Goal: Complete application form

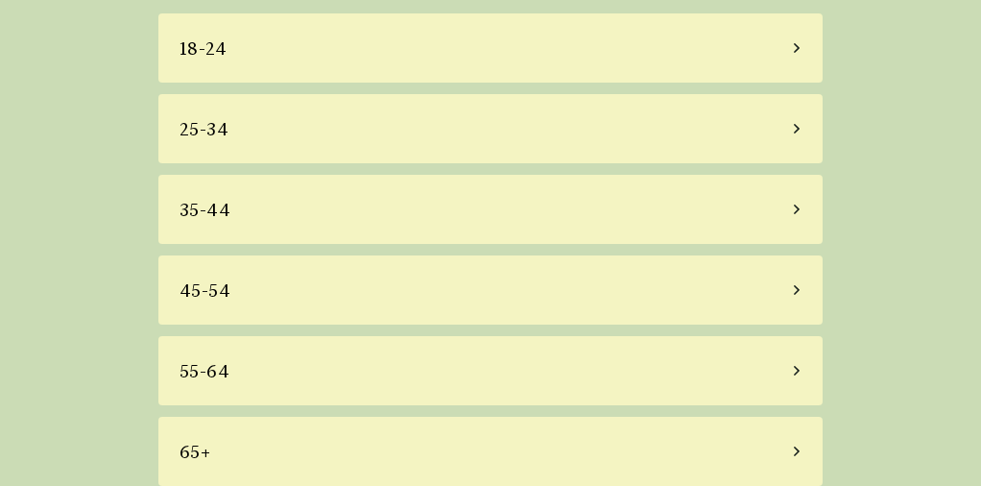
scroll to position [136, 0]
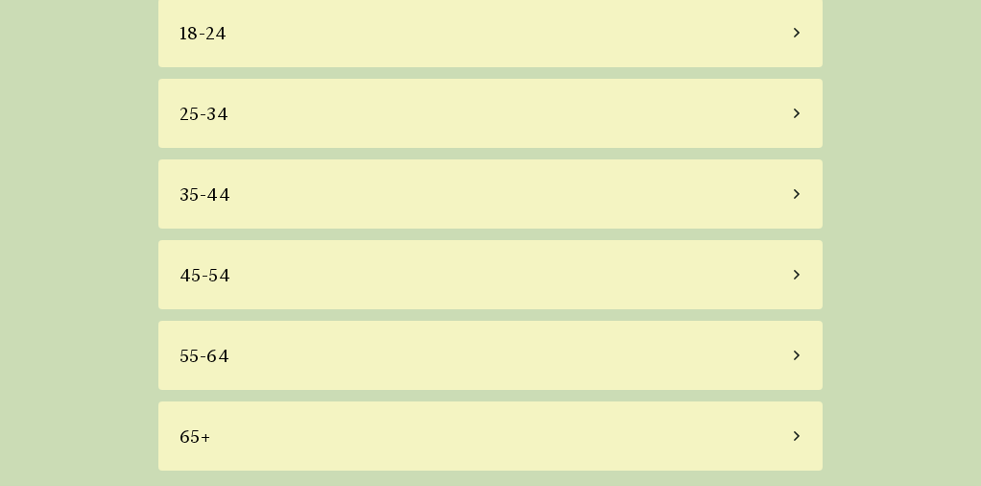
click at [727, 418] on div "65+" at bounding box center [490, 435] width 664 height 69
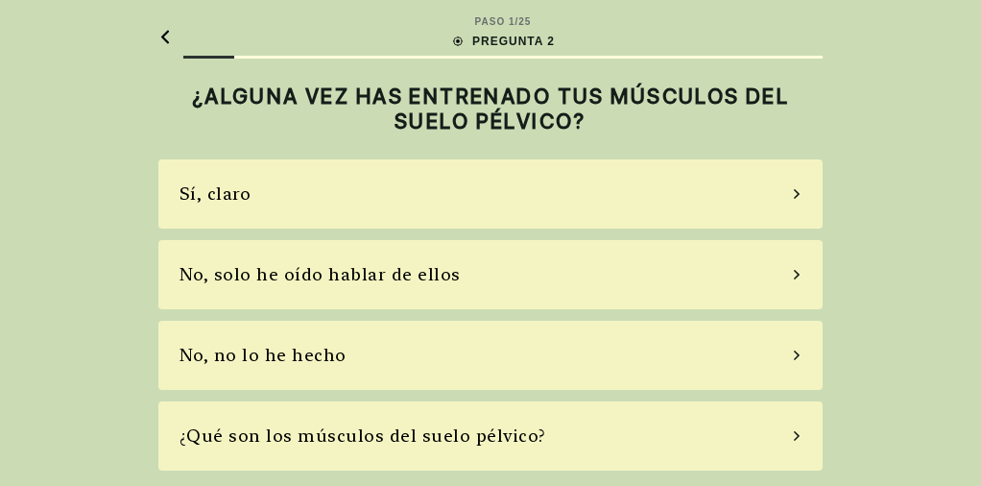
scroll to position [0, 0]
click at [527, 298] on div "No, solo he oído hablar de ellos" at bounding box center [490, 275] width 664 height 69
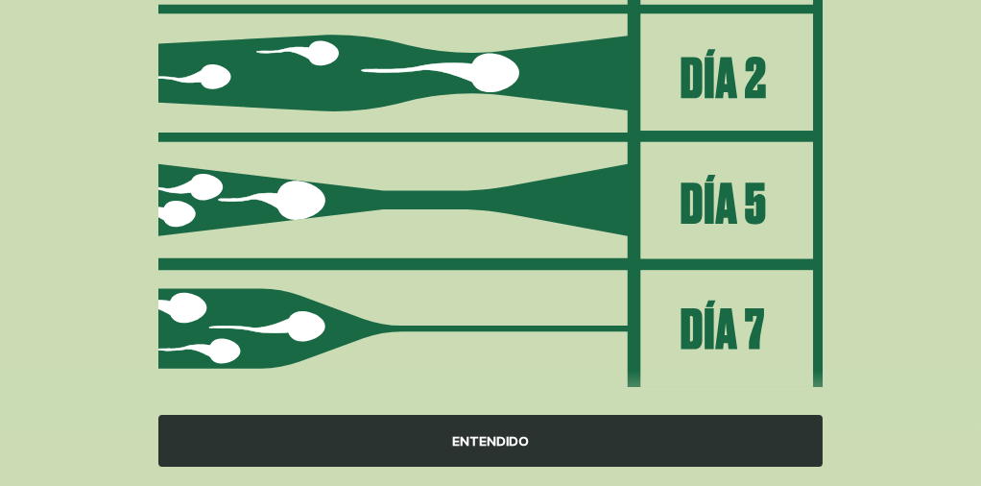
scroll to position [384, 0]
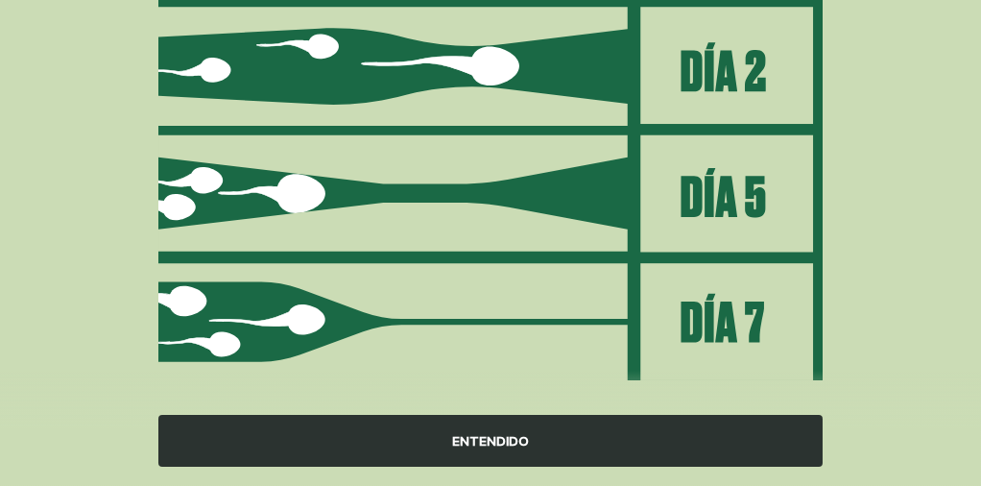
click at [496, 443] on div "ENTENDIDO" at bounding box center [490, 441] width 664 height 52
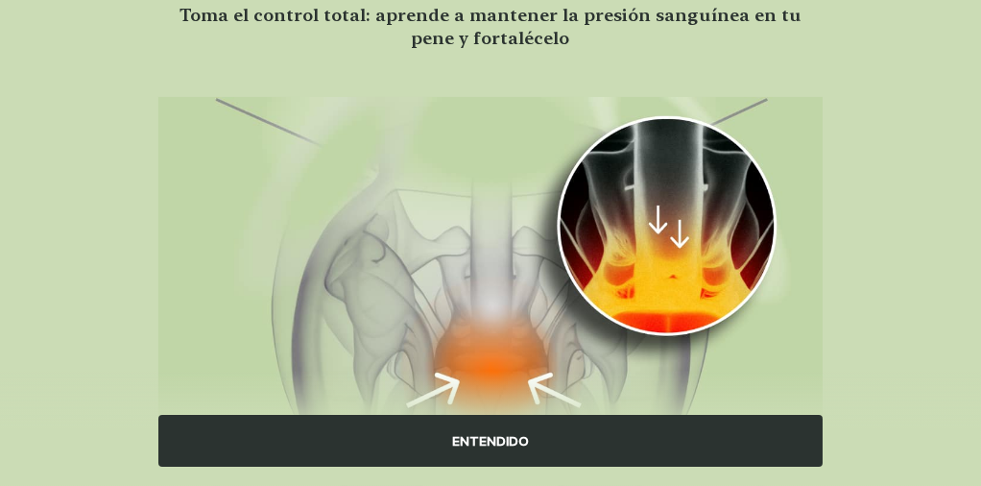
scroll to position [192, 0]
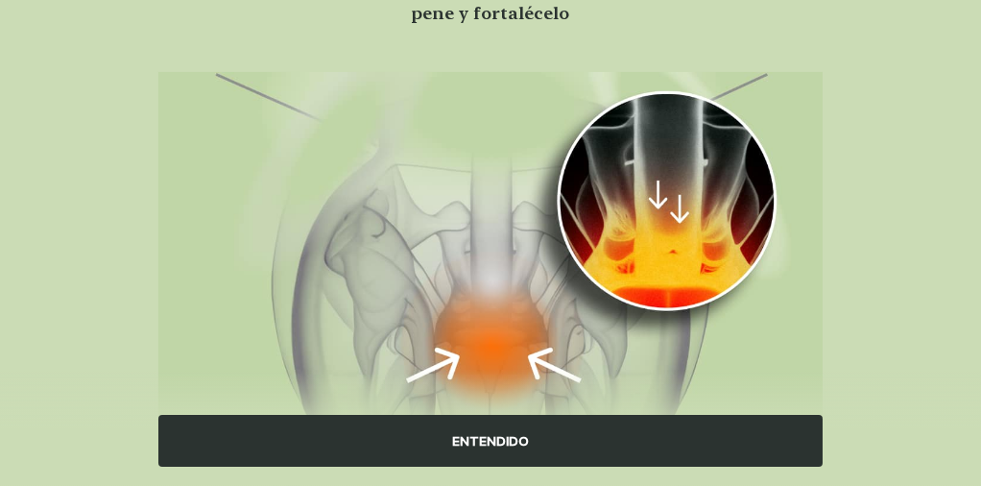
click at [527, 440] on div "ENTENDIDO" at bounding box center [490, 441] width 664 height 52
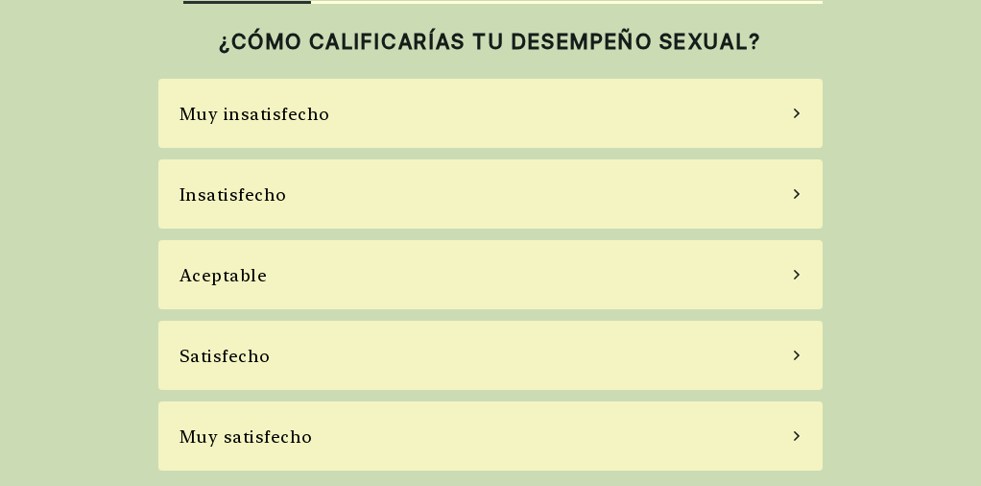
click at [649, 124] on div "Muy insatisfecho" at bounding box center [490, 113] width 664 height 69
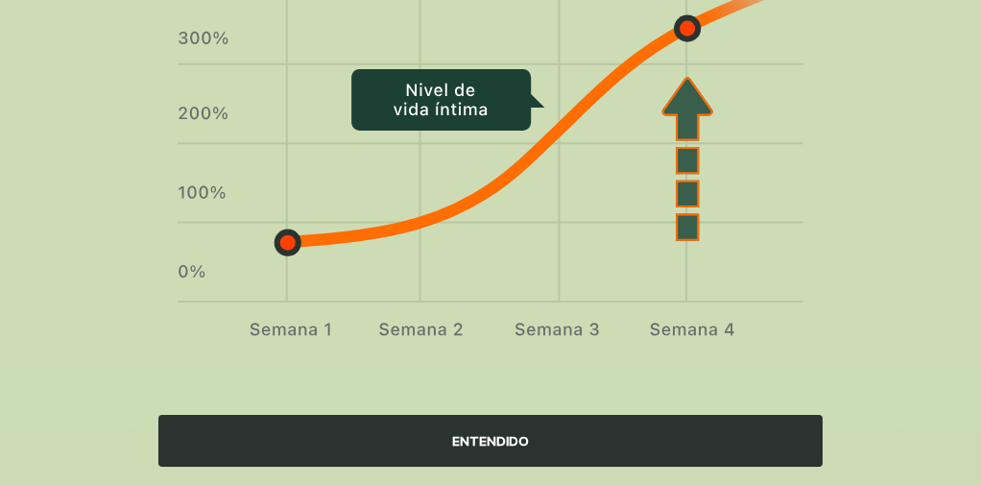
scroll to position [232, 0]
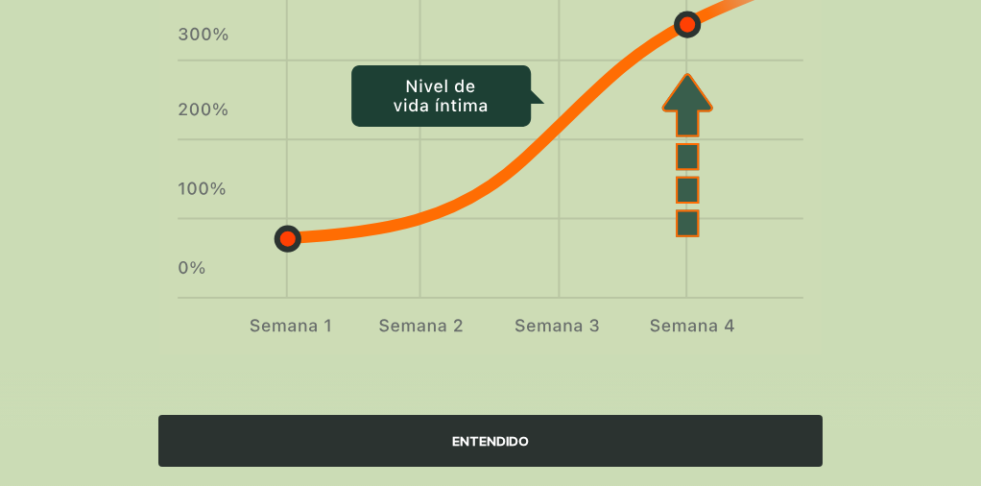
click at [486, 450] on div "ENTENDIDO" at bounding box center [490, 441] width 664 height 52
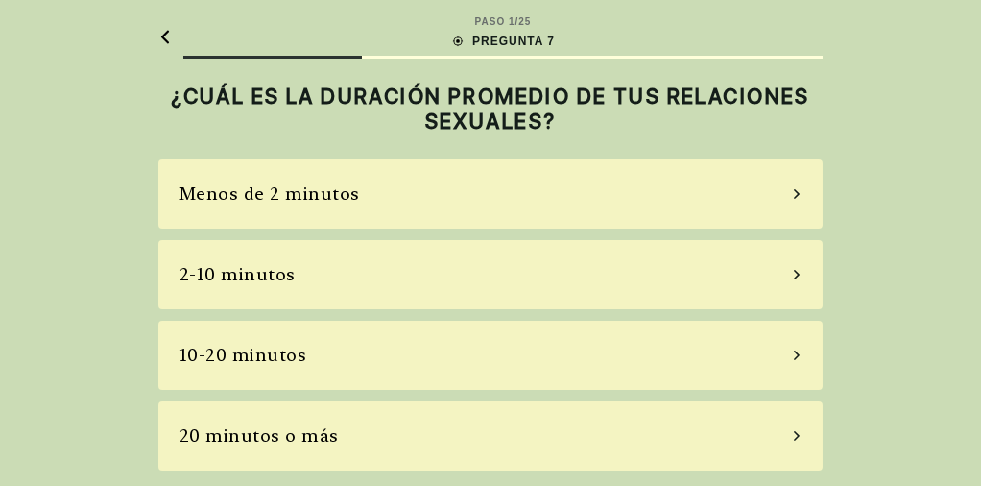
scroll to position [0, 0]
click at [559, 198] on div "Menos de 2 minutos" at bounding box center [490, 194] width 664 height 69
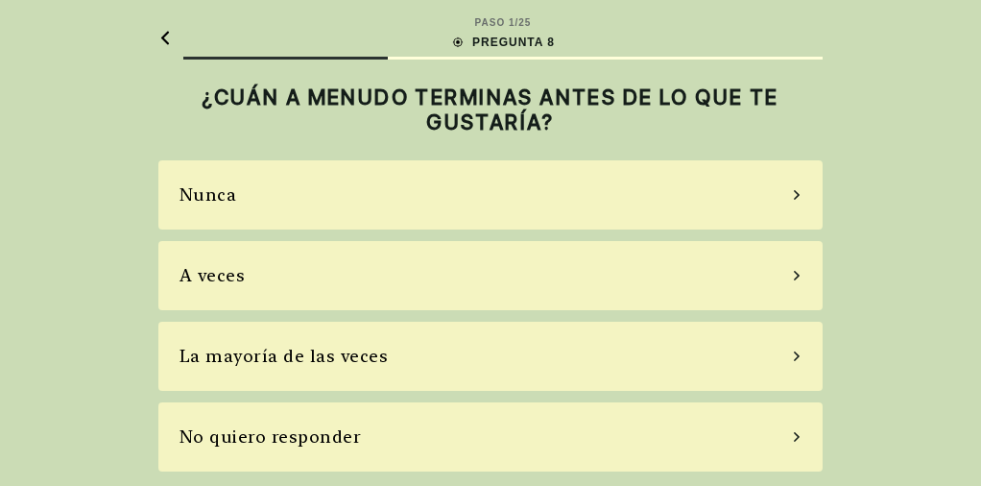
click at [639, 378] on div "La mayoría de las veces" at bounding box center [490, 356] width 664 height 69
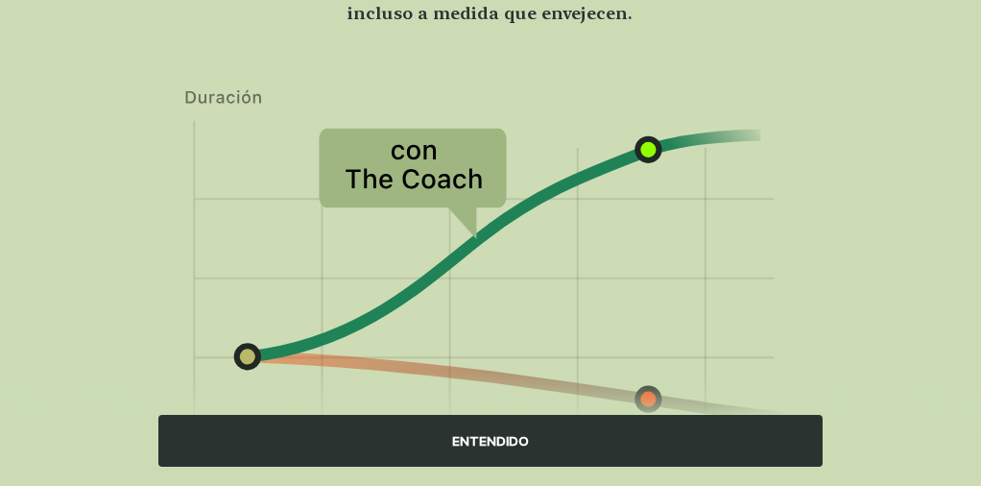
click at [539, 448] on div "ENTENDIDO" at bounding box center [490, 441] width 664 height 52
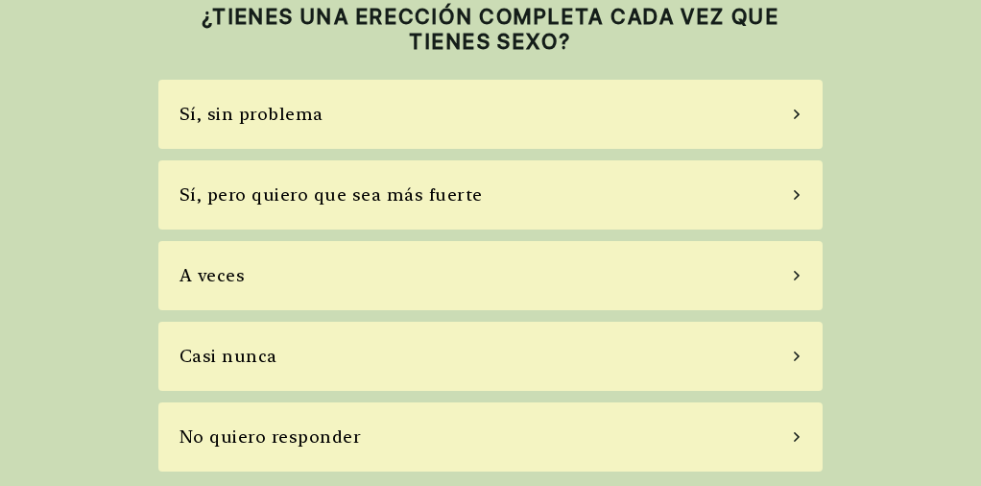
click at [578, 376] on div "Casi nunca" at bounding box center [490, 356] width 664 height 69
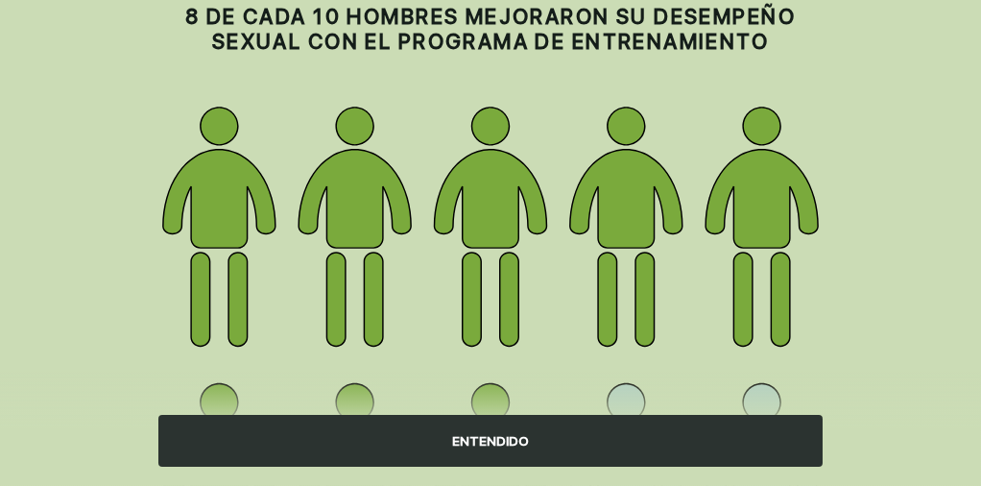
scroll to position [0, 0]
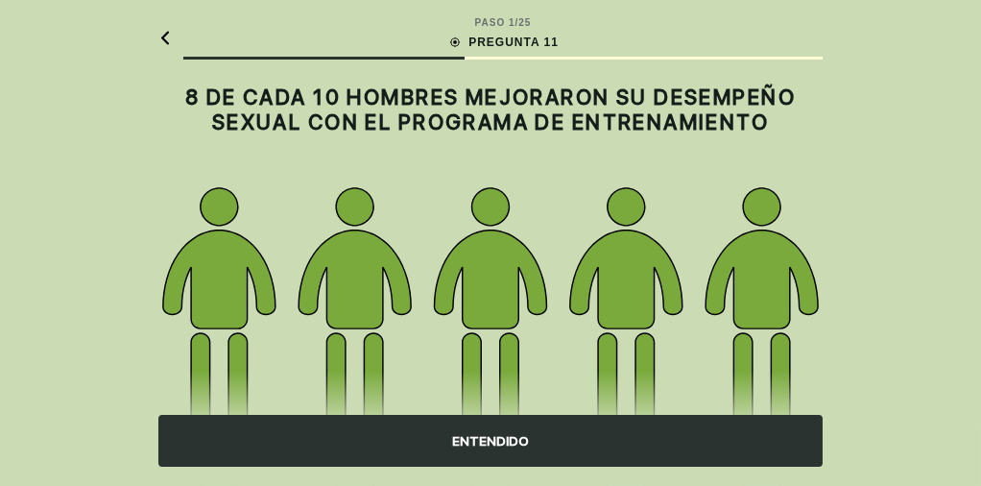
click at [545, 441] on div "ENTENDIDO" at bounding box center [490, 441] width 664 height 52
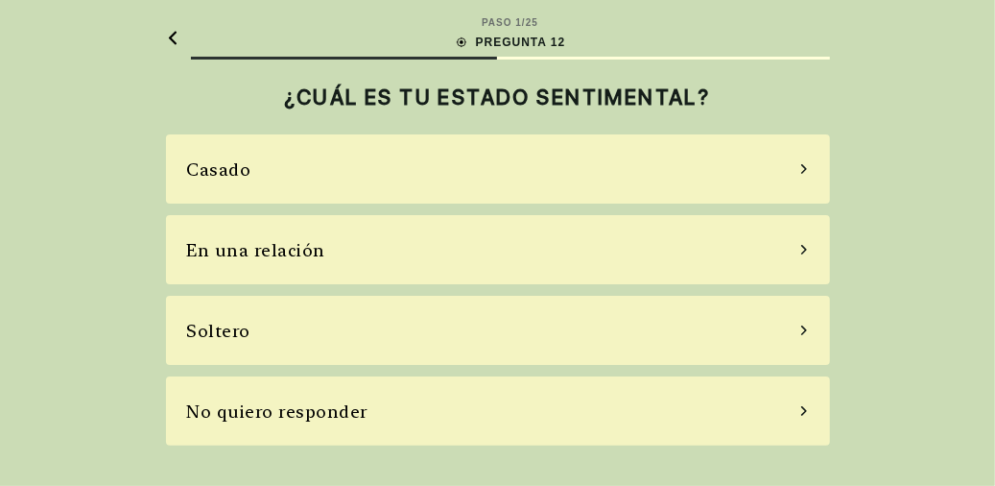
click at [663, 180] on div "Casado" at bounding box center [498, 168] width 664 height 69
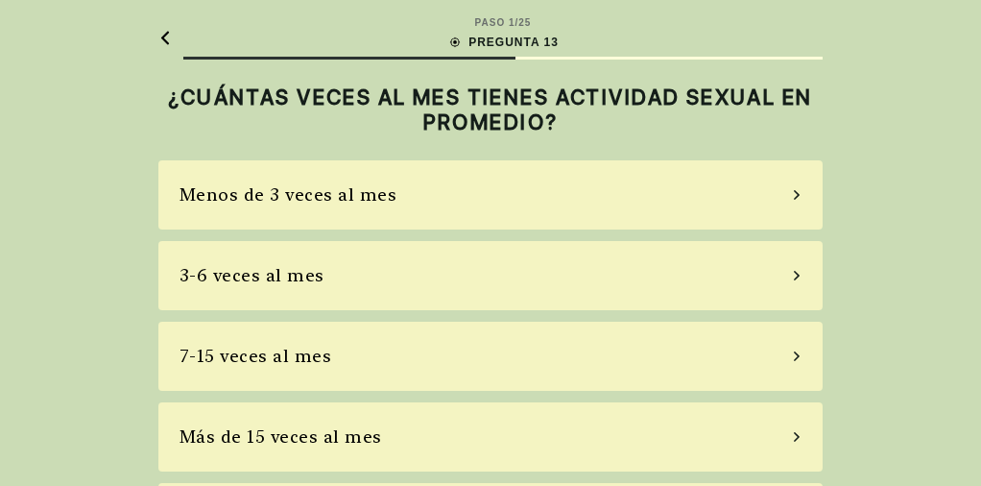
click at [614, 202] on div "Menos de 3 veces al mes" at bounding box center [490, 194] width 664 height 69
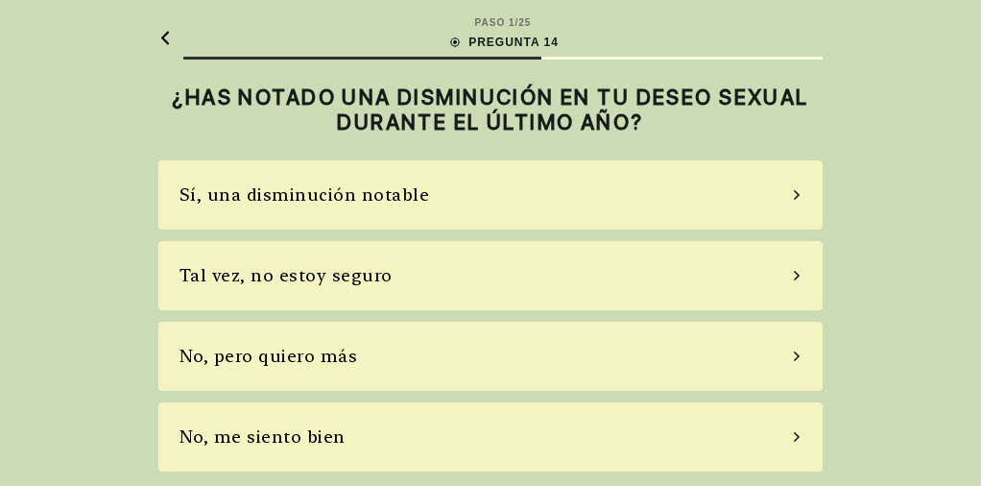
click at [658, 216] on div "Sí, una disminución notable" at bounding box center [490, 194] width 664 height 69
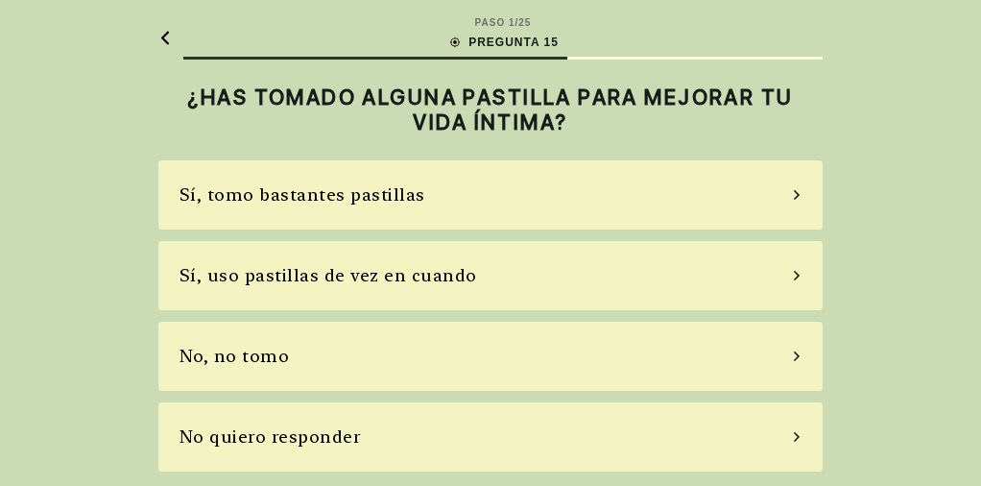
click at [619, 364] on div "No, no tomo" at bounding box center [490, 356] width 664 height 69
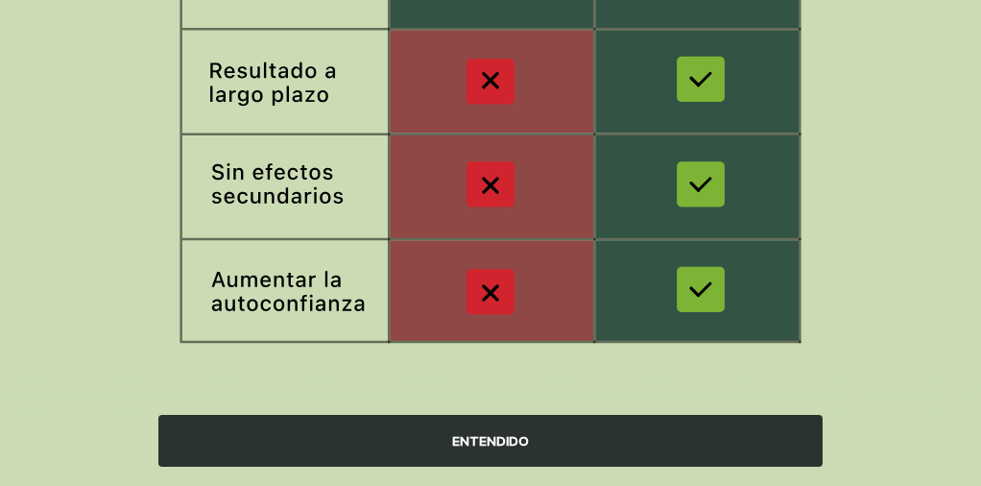
scroll to position [533, 0]
click at [480, 439] on div "ENTENDIDO" at bounding box center [490, 441] width 664 height 52
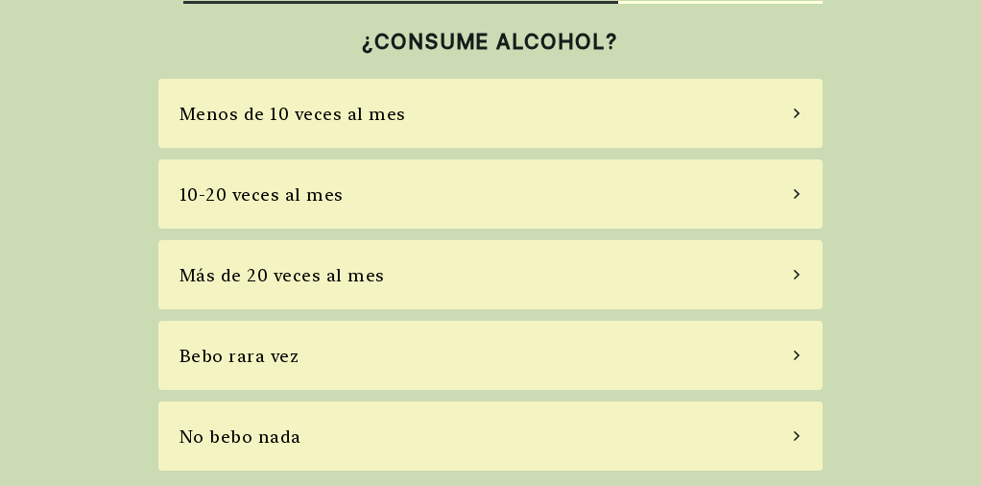
click at [606, 121] on div "Menos de 10 veces al mes" at bounding box center [490, 113] width 664 height 69
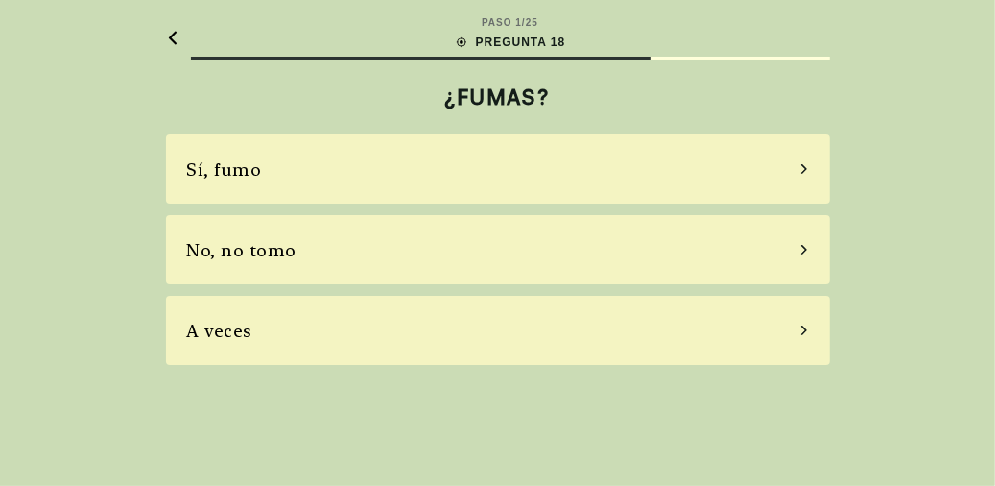
click at [546, 266] on div "No, no tomo" at bounding box center [498, 249] width 664 height 69
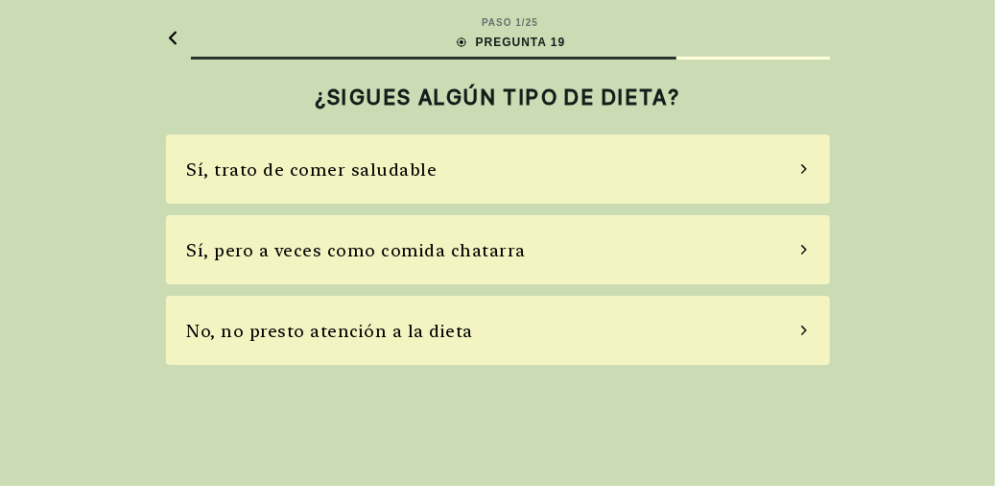
click at [635, 186] on div "Sí, trato de comer saludable" at bounding box center [498, 168] width 664 height 69
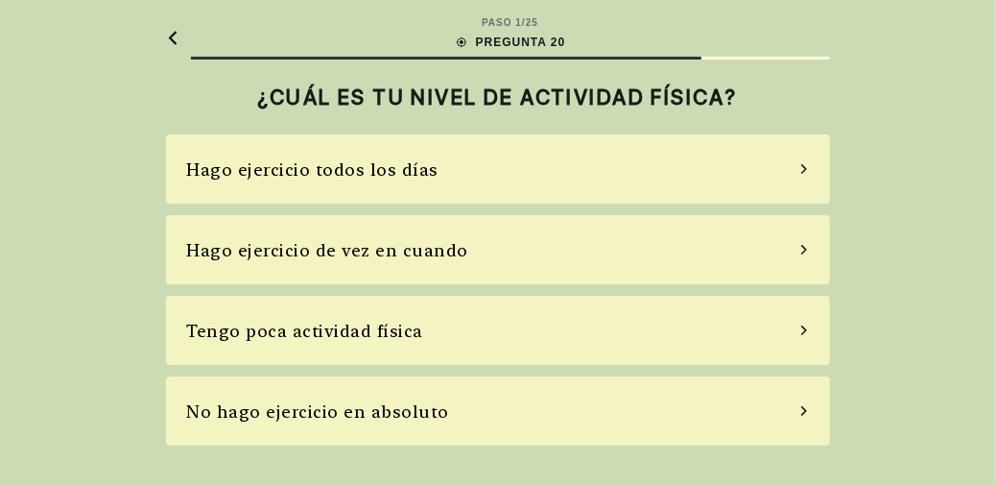
click at [668, 256] on div "Hago ejercicio de vez en cuando" at bounding box center [498, 249] width 664 height 69
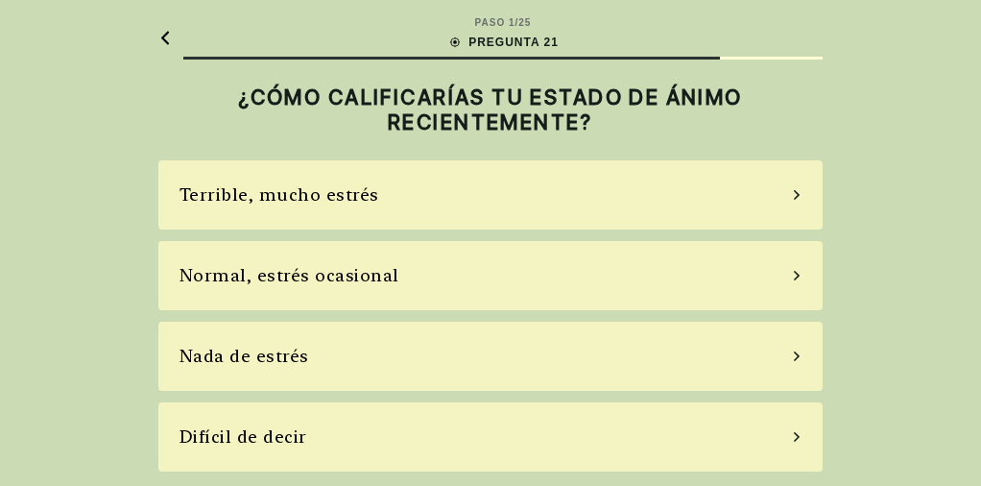
click at [591, 351] on div "Nada de estrés" at bounding box center [490, 356] width 664 height 69
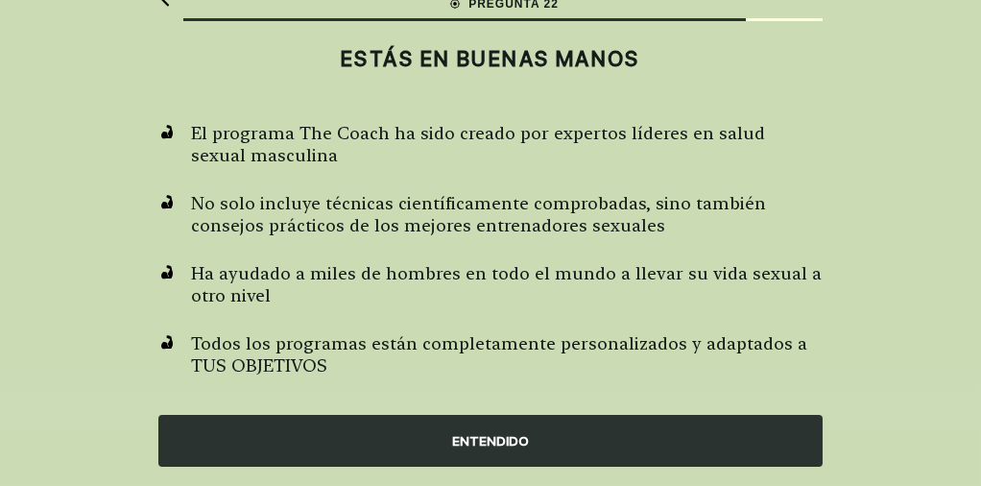
scroll to position [60, 0]
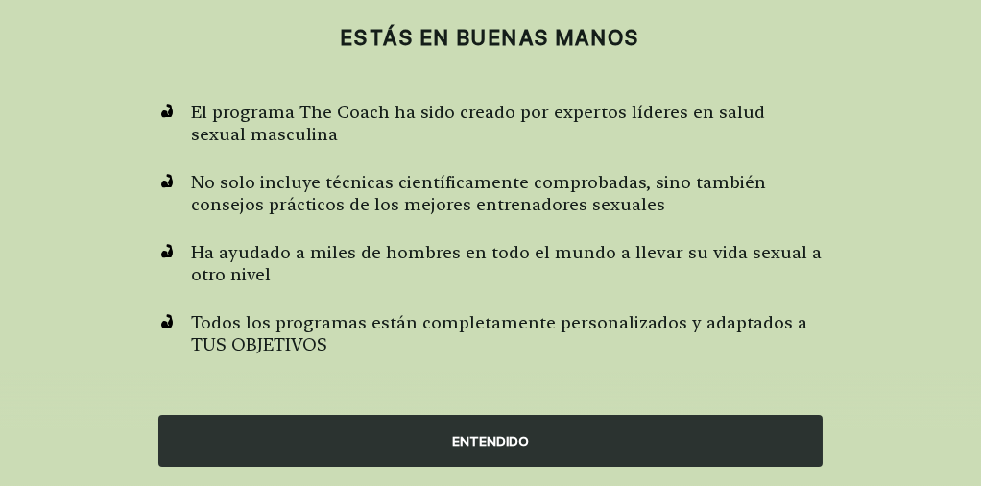
click at [489, 438] on div "ENTENDIDO" at bounding box center [490, 441] width 664 height 52
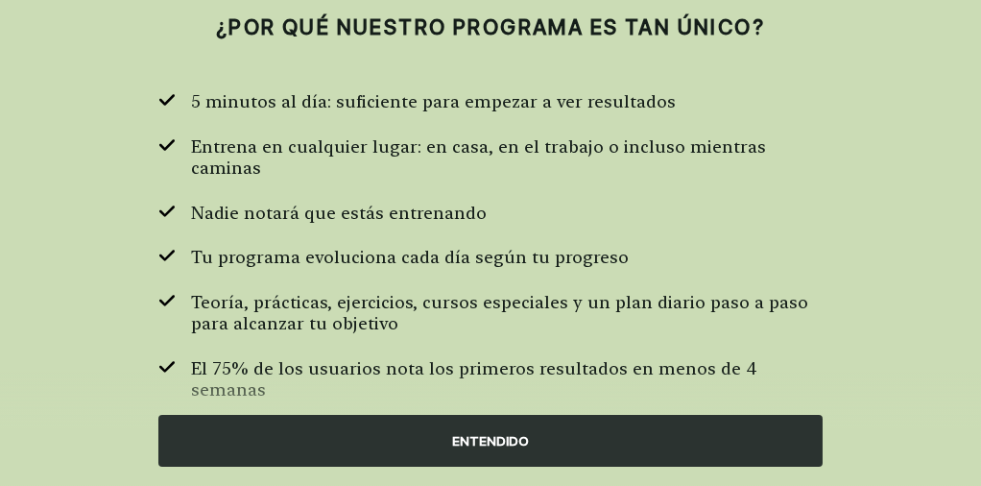
scroll to position [72, 0]
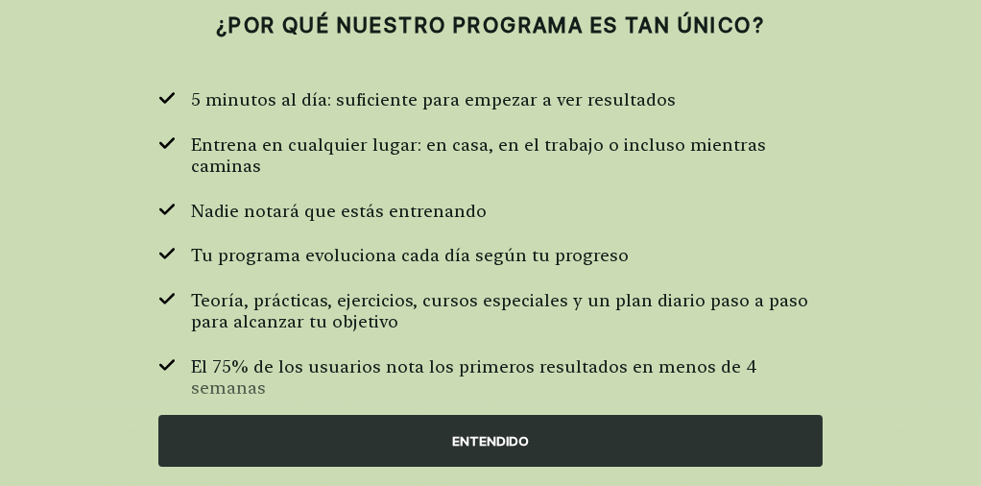
click at [524, 445] on div "ENTENDIDO" at bounding box center [490, 441] width 664 height 52
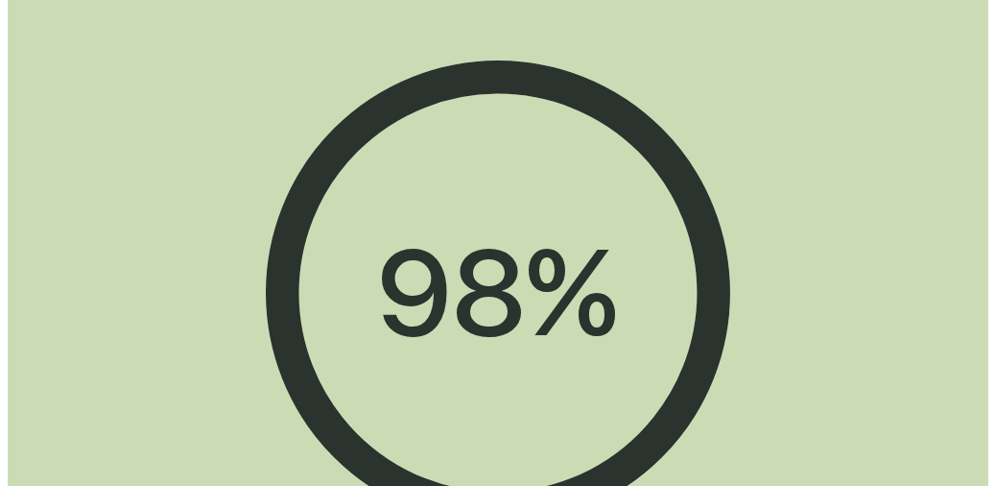
scroll to position [0, 0]
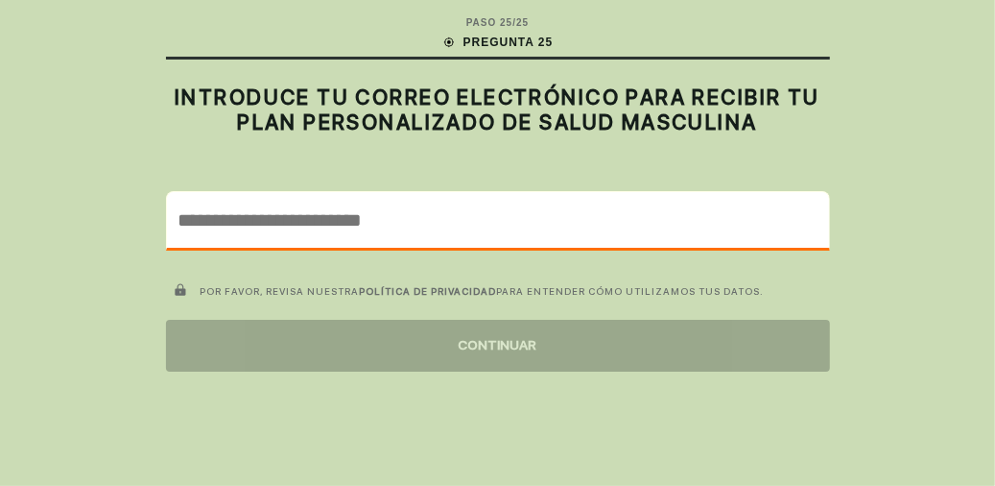
click at [412, 222] on input "email" at bounding box center [498, 220] width 662 height 56
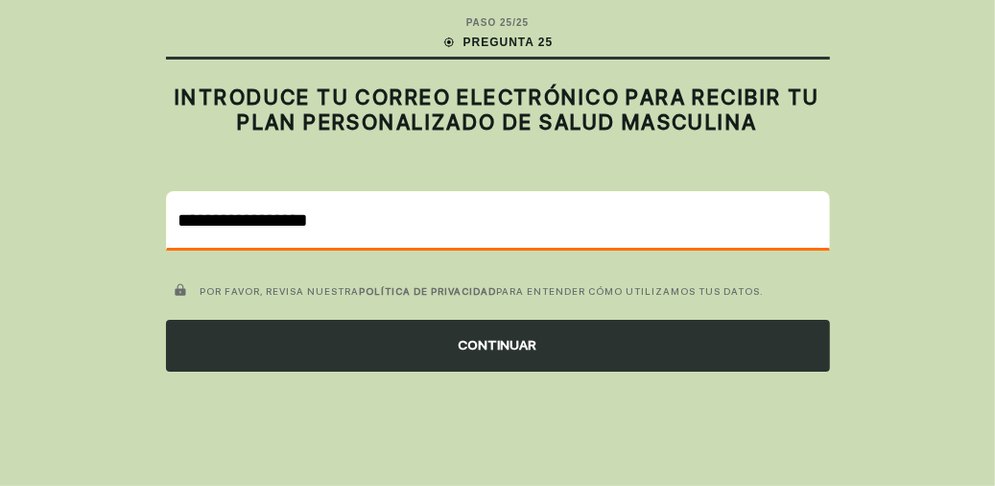
type input "**********"
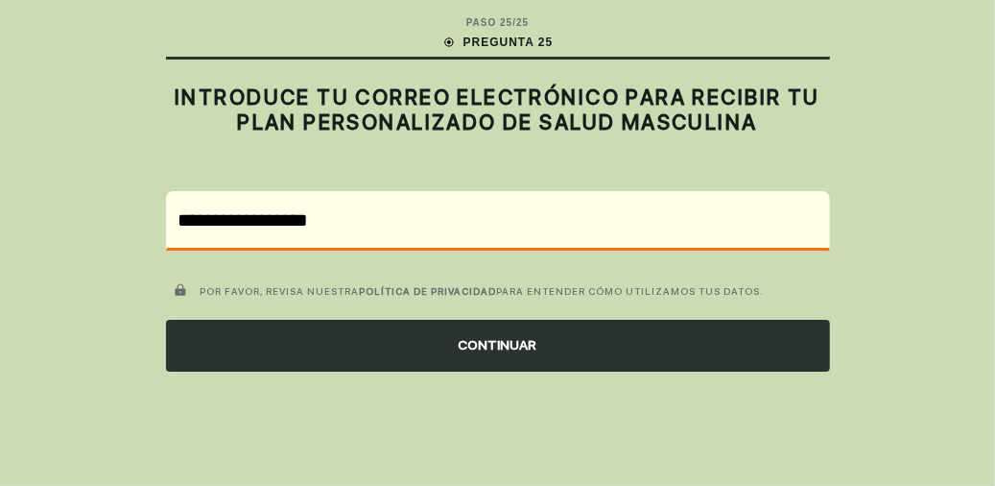
click at [504, 349] on div "CONTINUAR" at bounding box center [498, 346] width 664 height 52
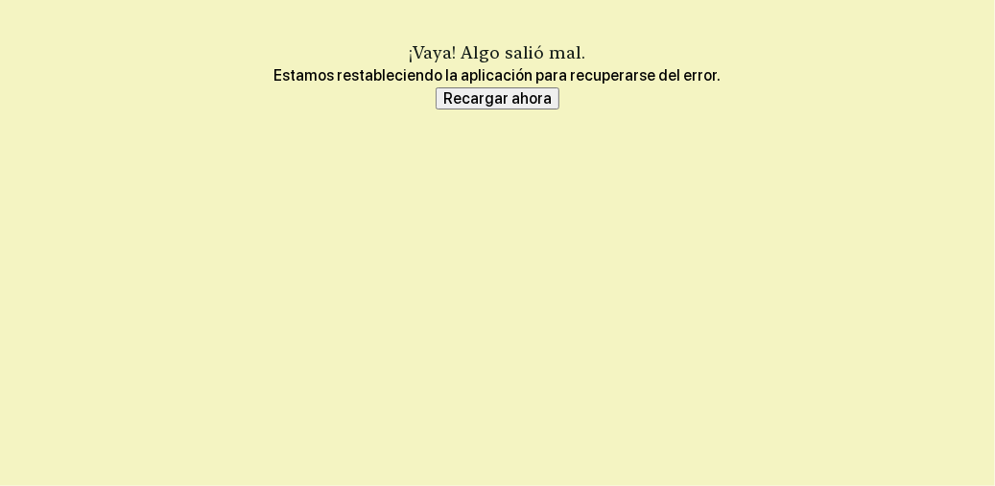
click at [512, 100] on button "Recargar ahora" at bounding box center [498, 98] width 124 height 23
